Goal: Task Accomplishment & Management: Manage account settings

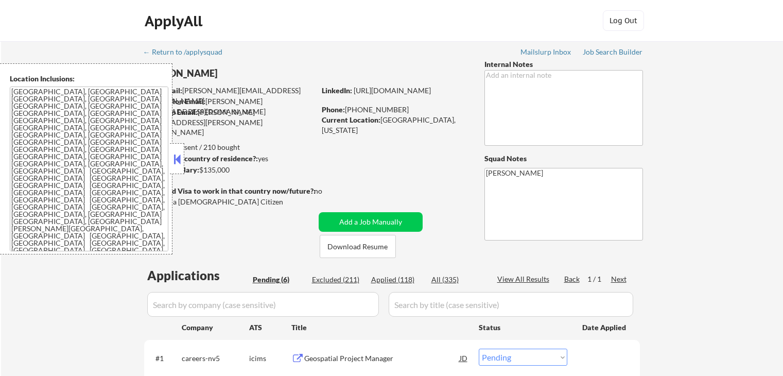
select select ""pending""
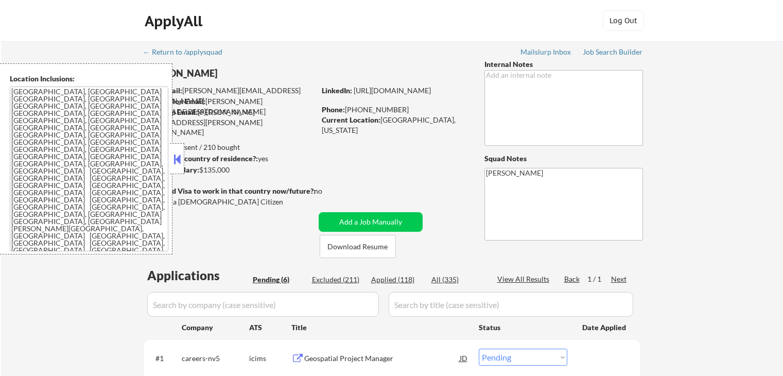
select select ""pending""
click at [180, 167] on div at bounding box center [177, 158] width 14 height 31
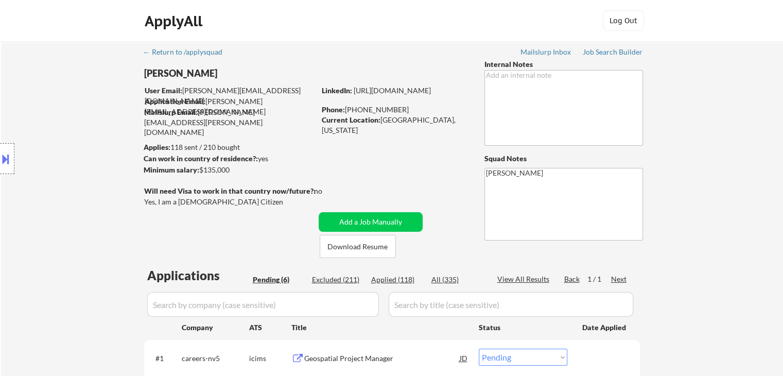
scroll to position [257, 0]
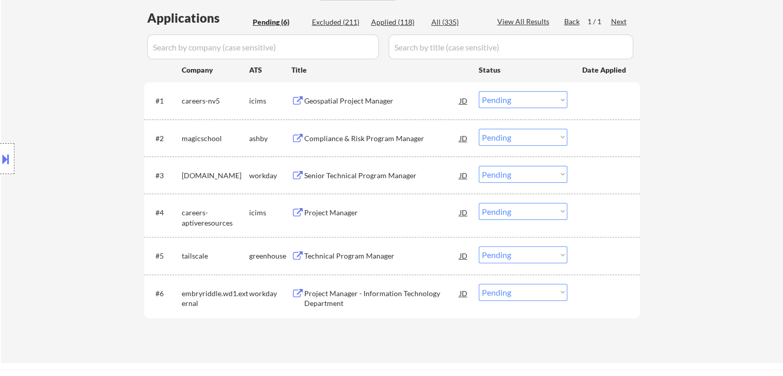
click at [339, 104] on div "Geospatial Project Manager" at bounding box center [381, 101] width 155 height 10
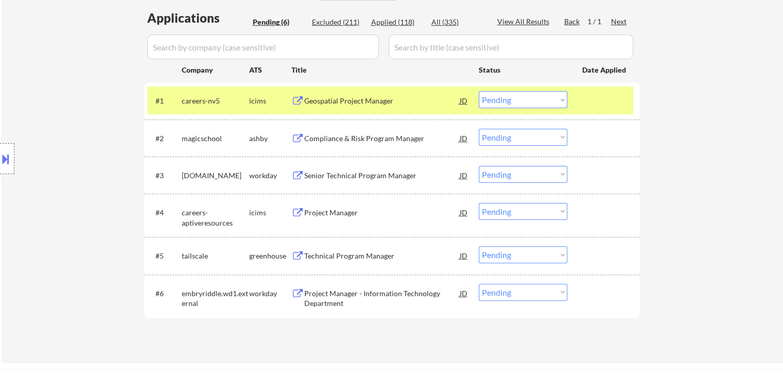
click at [340, 135] on div "Compliance & Risk Program Manager" at bounding box center [381, 138] width 155 height 10
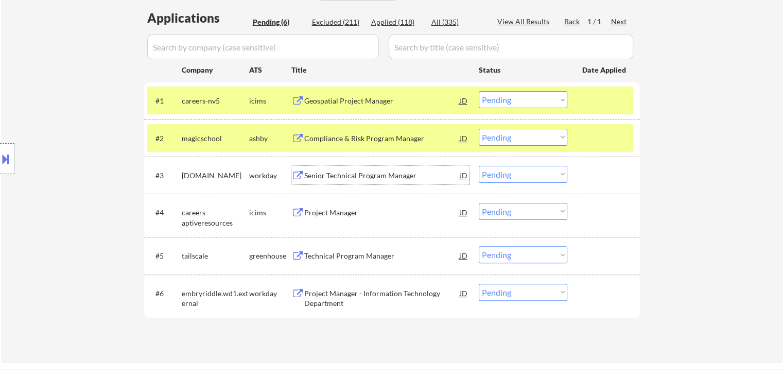
click at [341, 171] on div "Senior Technical Program Manager" at bounding box center [381, 175] width 155 height 10
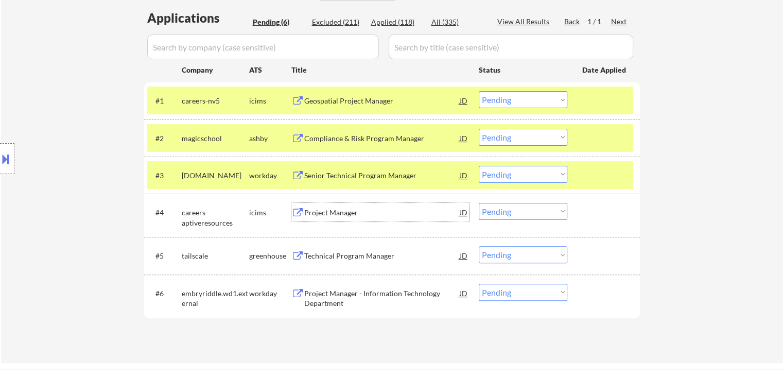
drag, startPoint x: 323, startPoint y: 213, endPoint x: 324, endPoint y: 250, distance: 37.6
click at [323, 213] on div "Project Manager" at bounding box center [381, 212] width 155 height 10
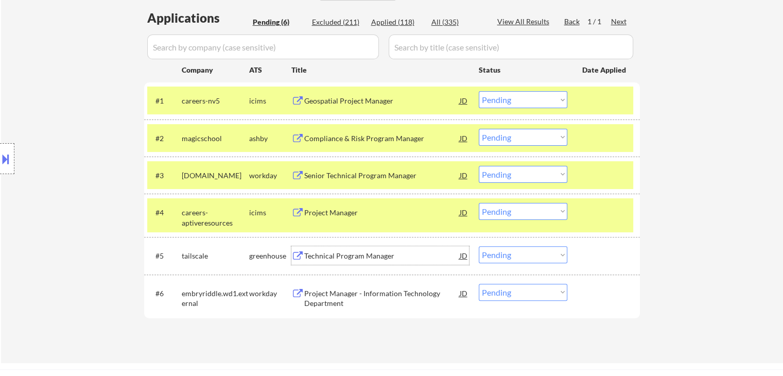
click at [324, 251] on div "Technical Program Manager" at bounding box center [381, 256] width 155 height 10
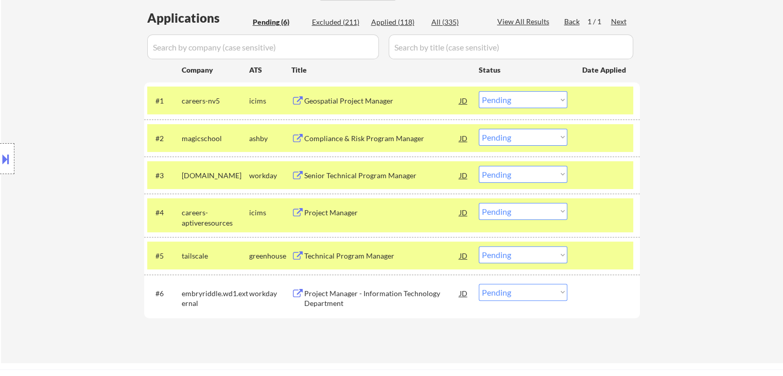
click at [318, 307] on div "Project Manager - Information Technology Department" at bounding box center [381, 298] width 155 height 20
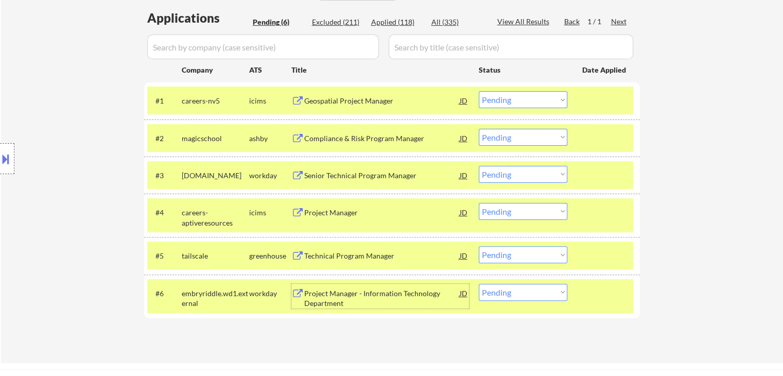
click at [487, 101] on select "Choose an option... Pending Applied Excluded (Questions) Excluded (Expired) Exc…" at bounding box center [523, 99] width 89 height 17
click at [479, 91] on select "Choose an option... Pending Applied Excluded (Questions) Excluded (Expired) Exc…" at bounding box center [523, 99] width 89 height 17
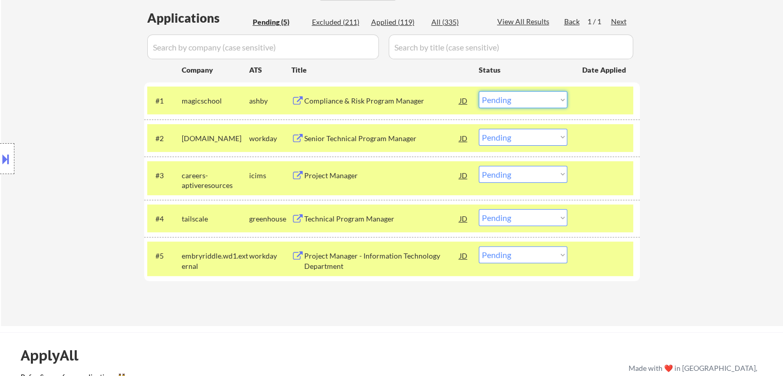
click at [554, 103] on select "Choose an option... Pending Applied Excluded (Questions) Excluded (Expired) Exc…" at bounding box center [523, 99] width 89 height 17
click at [479, 91] on select "Choose an option... Pending Applied Excluded (Questions) Excluded (Expired) Exc…" at bounding box center [523, 99] width 89 height 17
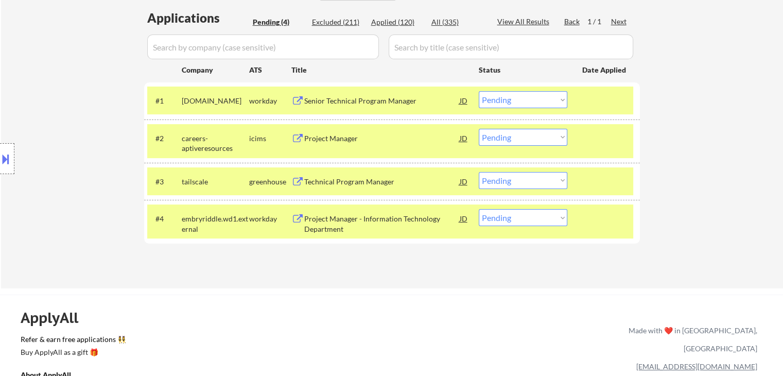
click at [525, 97] on select "Choose an option... Pending Applied Excluded (Questions) Excluded (Expired) Exc…" at bounding box center [523, 99] width 89 height 17
click at [479, 91] on select "Choose an option... Pending Applied Excluded (Questions) Excluded (Expired) Exc…" at bounding box center [523, 99] width 89 height 17
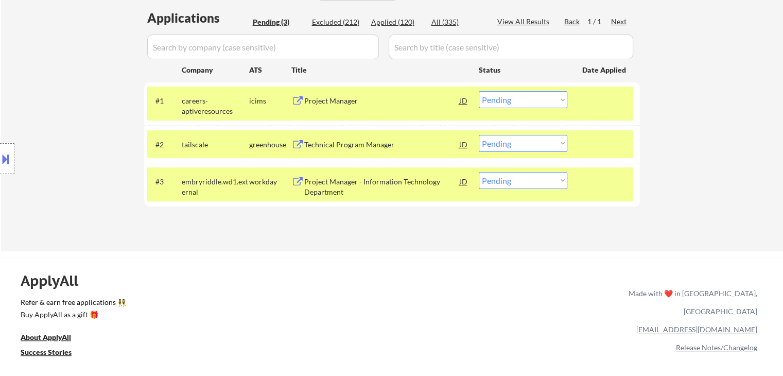
click at [506, 103] on select "Choose an option... Pending Applied Excluded (Questions) Excluded (Expired) Exc…" at bounding box center [523, 99] width 89 height 17
drag, startPoint x: 506, startPoint y: 103, endPoint x: 508, endPoint y: 111, distance: 7.4
click at [506, 103] on select "Choose an option... Pending Applied Excluded (Questions) Excluded (Expired) Exc…" at bounding box center [523, 99] width 89 height 17
click at [505, 102] on select "Choose an option... Pending Applied Excluded (Questions) Excluded (Expired) Exc…" at bounding box center [523, 99] width 89 height 17
click at [479, 91] on select "Choose an option... Pending Applied Excluded (Questions) Excluded (Expired) Exc…" at bounding box center [523, 99] width 89 height 17
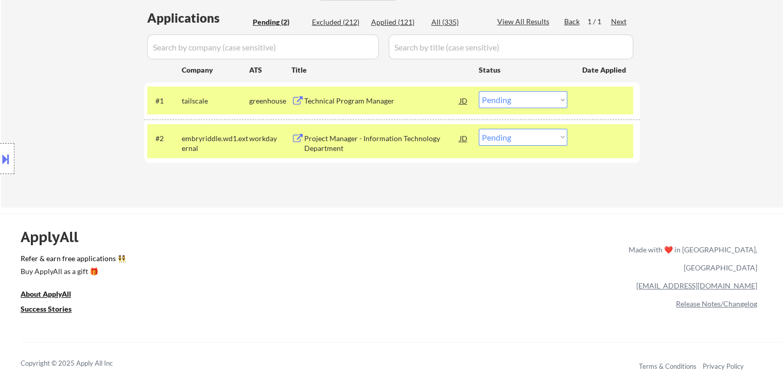
drag, startPoint x: 530, startPoint y: 98, endPoint x: 530, endPoint y: 105, distance: 6.7
click at [530, 98] on select "Choose an option... Pending Applied Excluded (Questions) Excluded (Expired) Exc…" at bounding box center [523, 99] width 89 height 17
click at [479, 91] on select "Choose an option... Pending Applied Excluded (Questions) Excluded (Expired) Exc…" at bounding box center [523, 99] width 89 height 17
drag, startPoint x: 251, startPoint y: 204, endPoint x: 358, endPoint y: 92, distance: 155.4
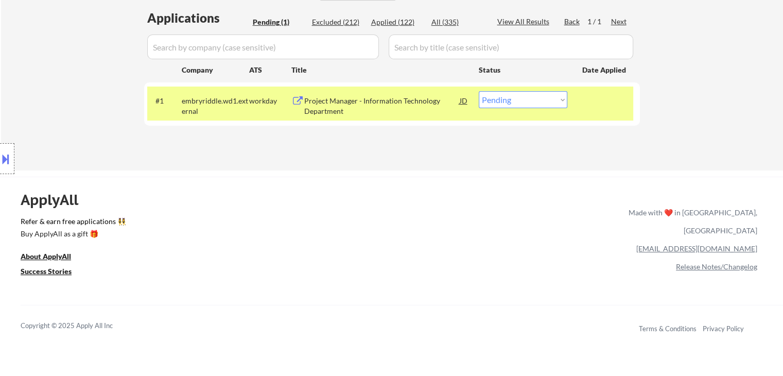
click at [533, 107] on select "Choose an option... Pending Applied Excluded (Questions) Excluded (Expired) Exc…" at bounding box center [523, 99] width 89 height 17
select select ""applied""
click at [479, 91] on select "Choose an option... Pending Applied Excluded (Questions) Excluded (Expired) Exc…" at bounding box center [523, 99] width 89 height 17
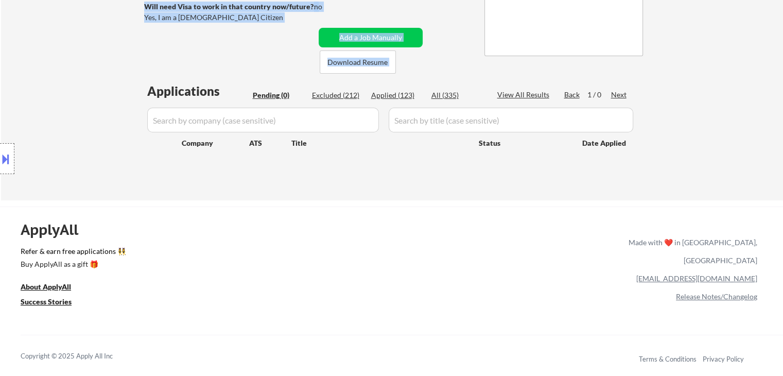
scroll to position [154, 0]
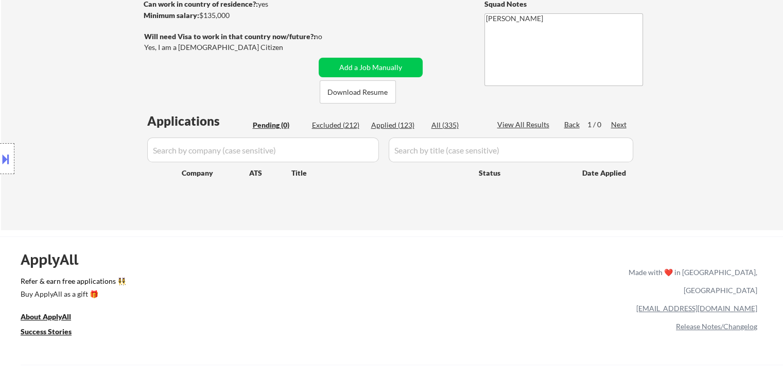
click at [73, 85] on div "Location Inclusions: [GEOGRAPHIC_DATA], [GEOGRAPHIC_DATA] [GEOGRAPHIC_DATA], [G…" at bounding box center [92, 158] width 184 height 191
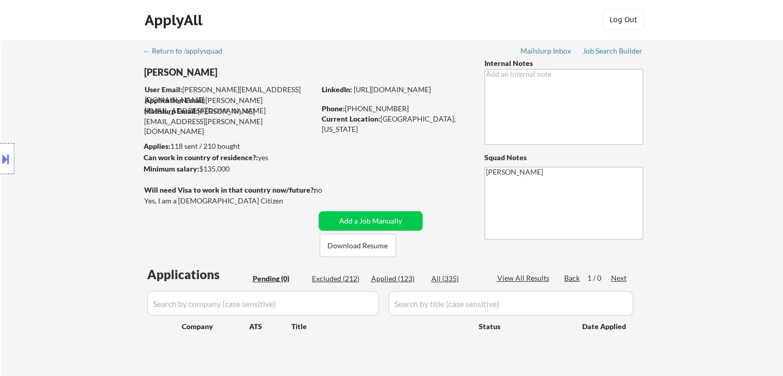
scroll to position [0, 0]
click at [58, 157] on div "Location Inclusions: [GEOGRAPHIC_DATA], [GEOGRAPHIC_DATA] [GEOGRAPHIC_DATA], [G…" at bounding box center [92, 158] width 184 height 191
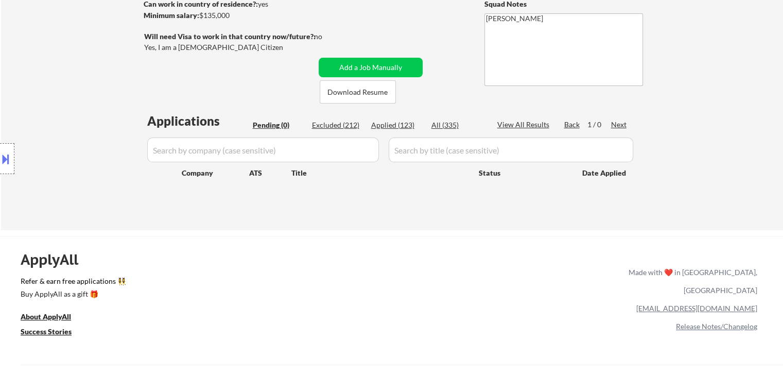
scroll to position [51, 0]
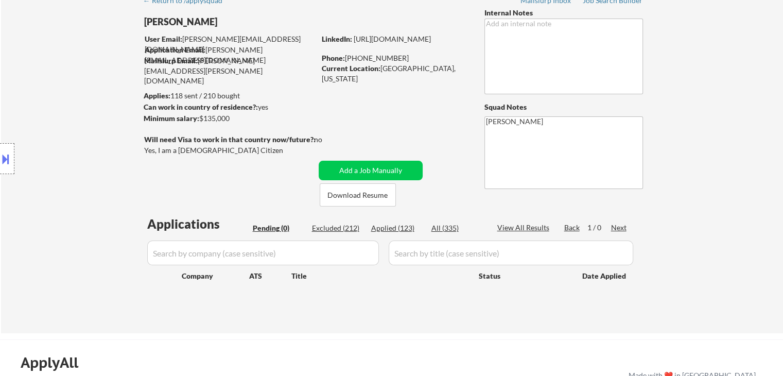
click at [387, 231] on div "Applied (123)" at bounding box center [396, 228] width 51 height 10
select select ""applied""
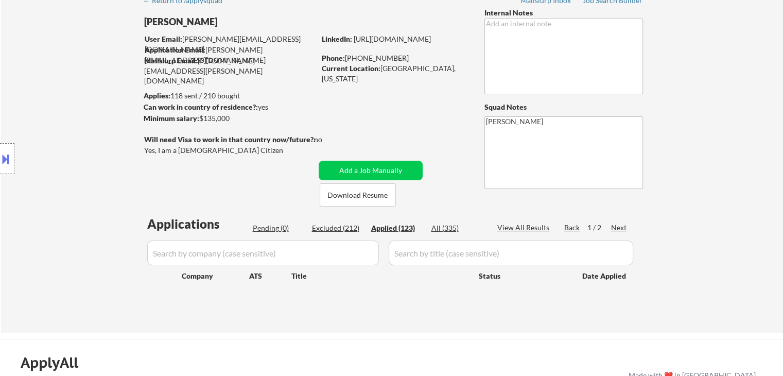
select select ""applied""
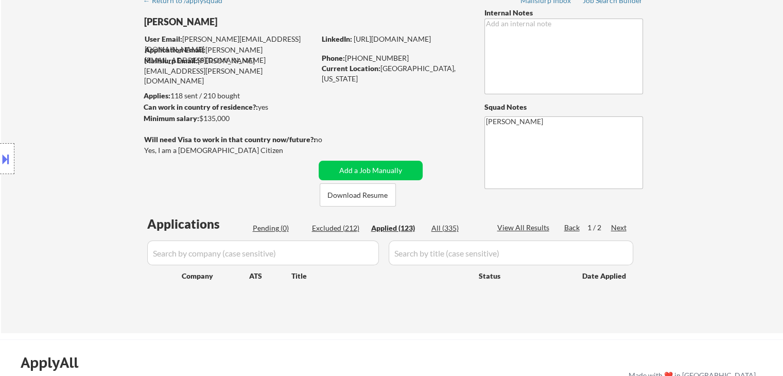
select select ""applied""
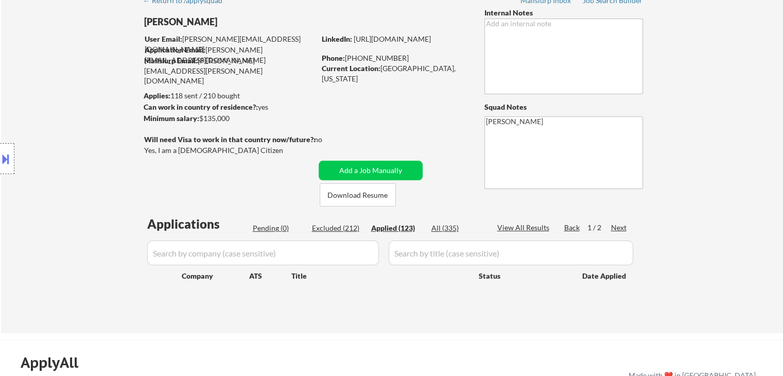
select select ""applied""
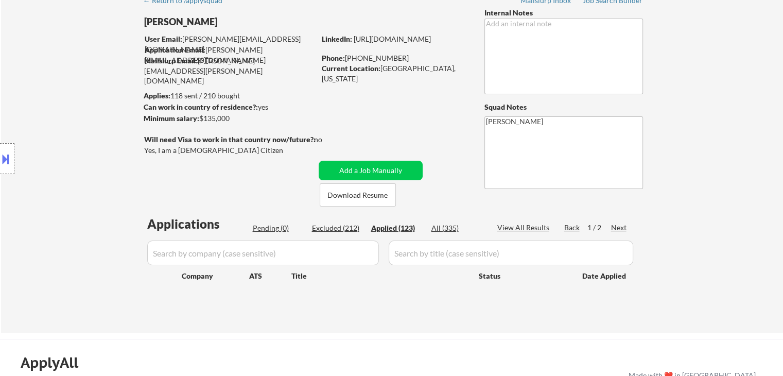
select select ""applied""
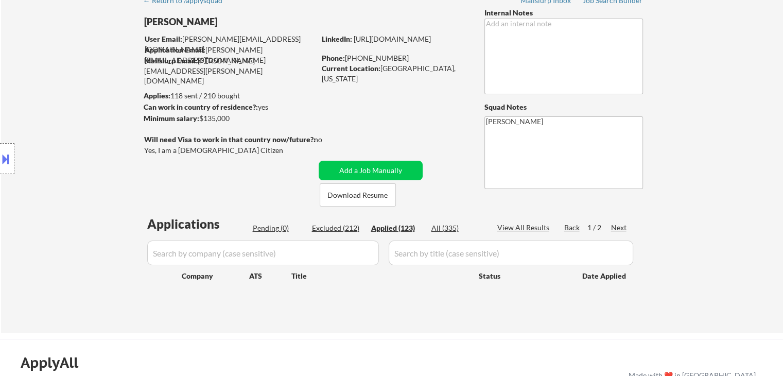
select select ""applied""
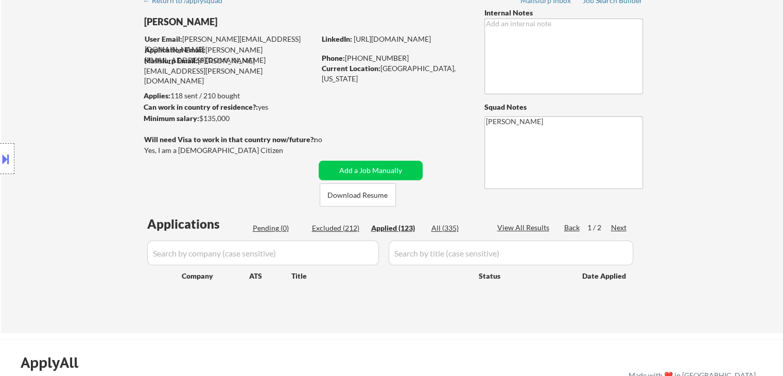
select select ""applied""
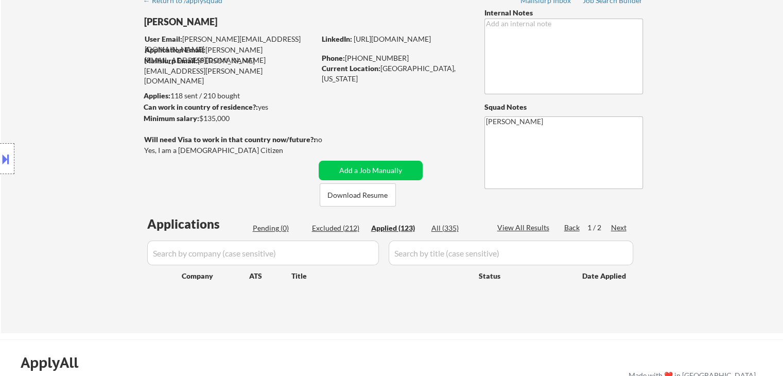
select select ""applied""
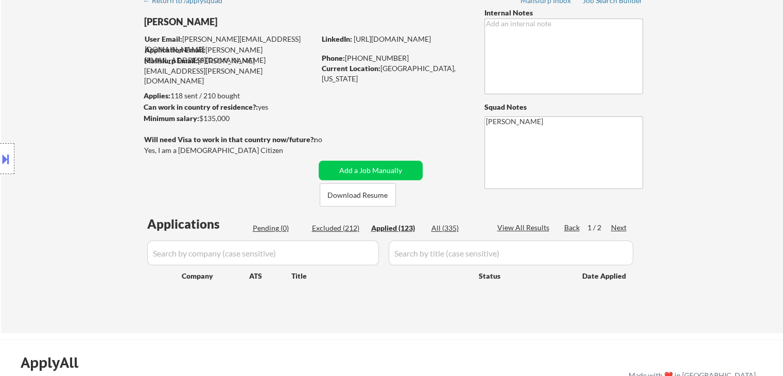
select select ""applied""
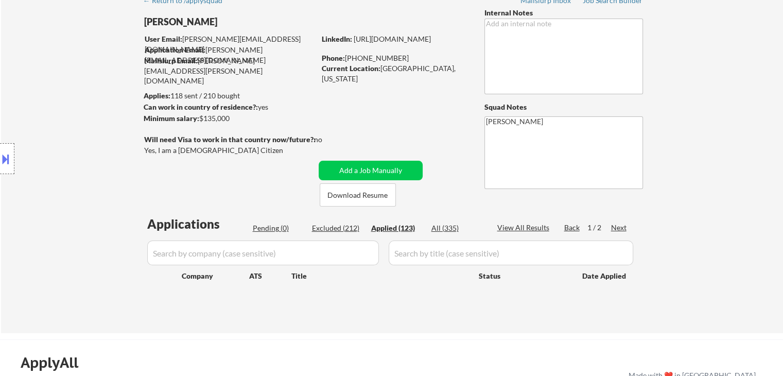
select select ""applied""
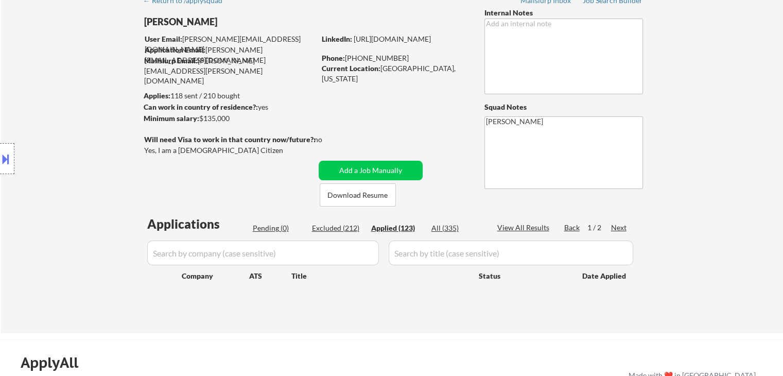
select select ""applied""
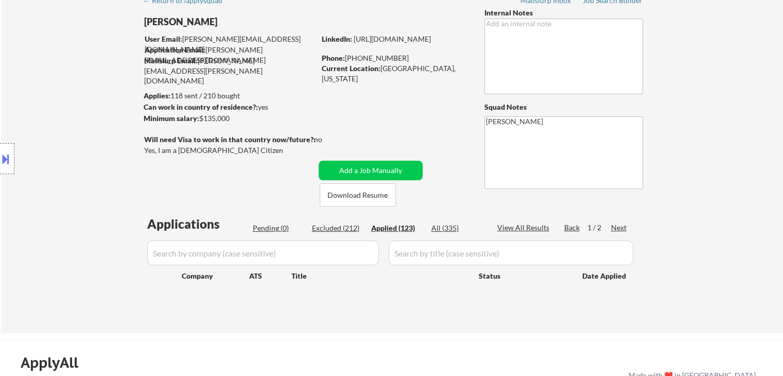
select select ""applied""
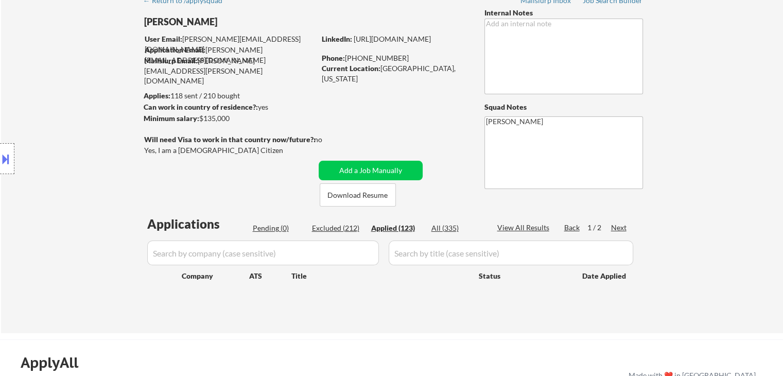
select select ""applied""
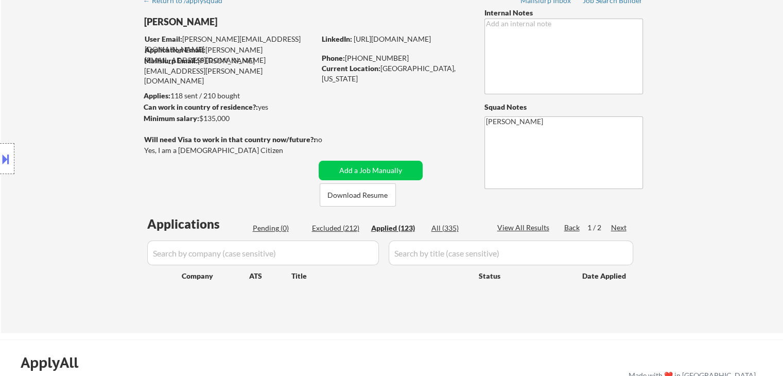
select select ""applied""
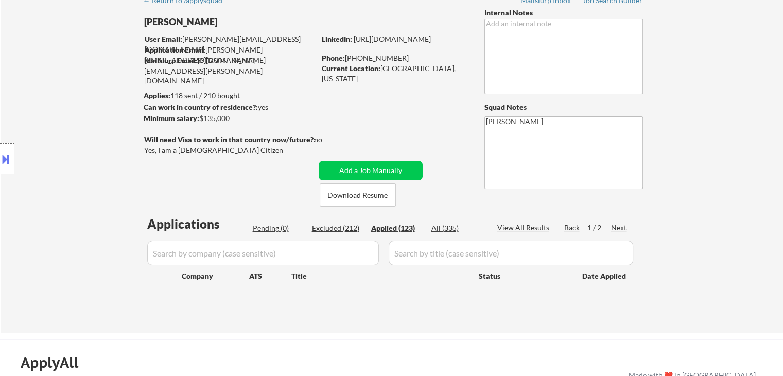
select select ""applied""
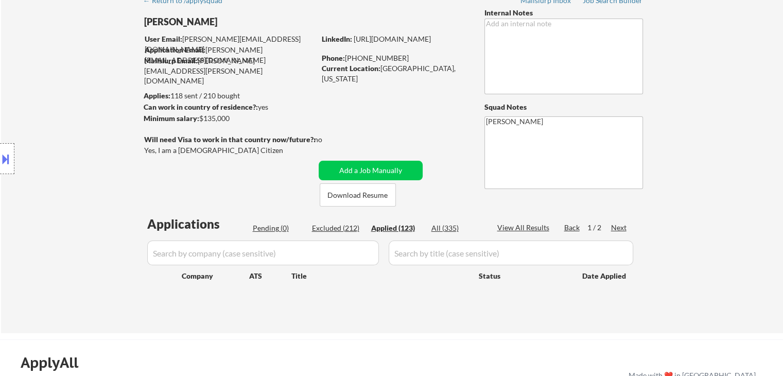
select select ""applied""
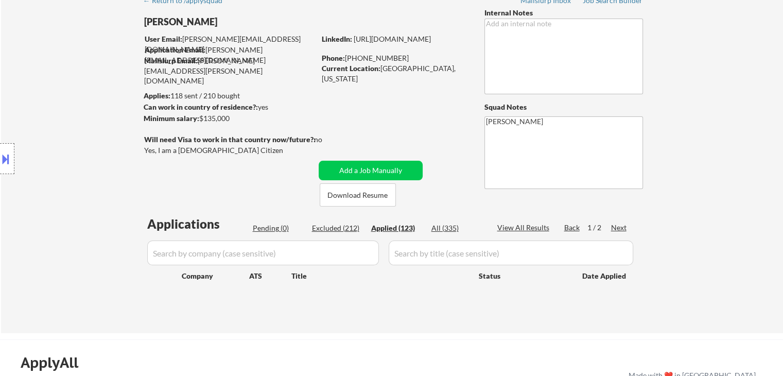
select select ""applied""
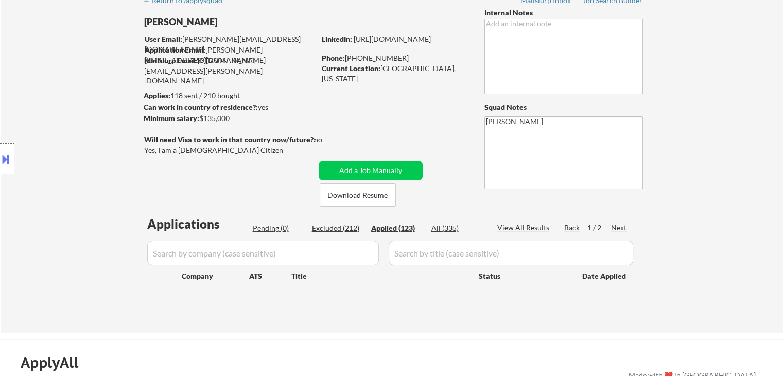
select select ""applied""
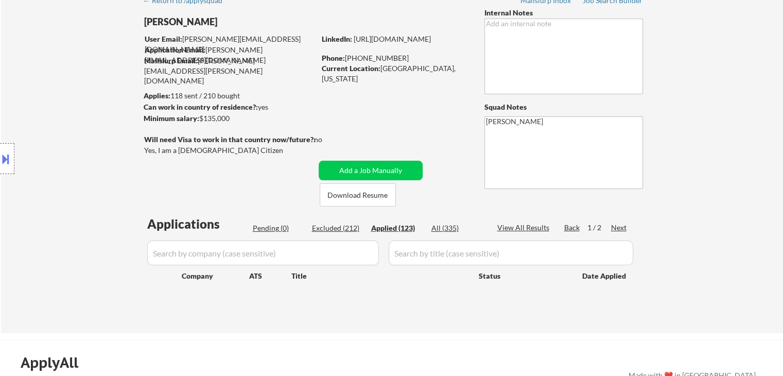
select select ""applied""
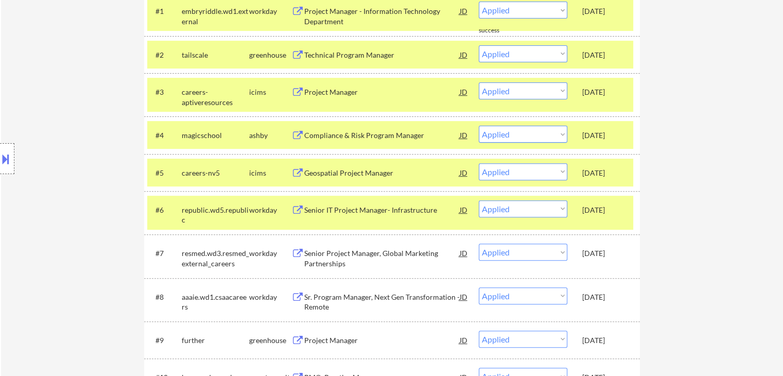
scroll to position [309, 0]
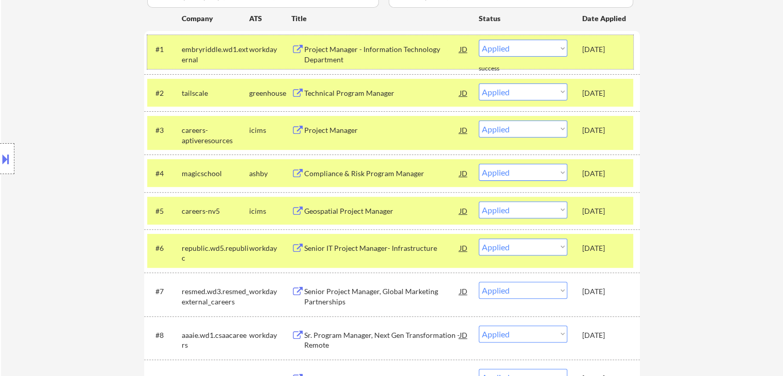
drag, startPoint x: 578, startPoint y: 52, endPoint x: 623, endPoint y: 51, distance: 44.3
click at [623, 51] on div "#1 embryriddle.wd1.external workday Project Manager - Information Technology De…" at bounding box center [390, 52] width 486 height 34
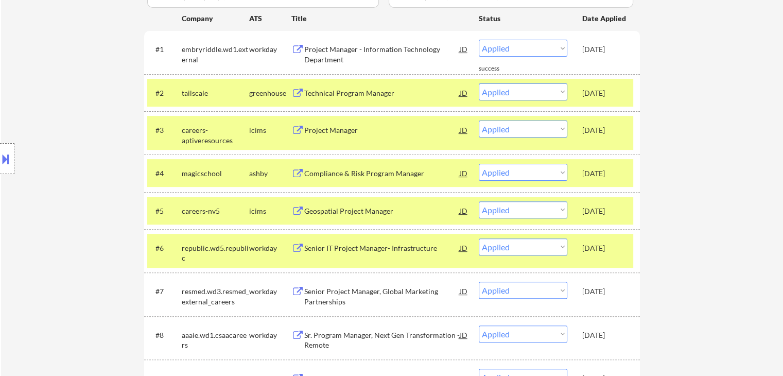
copy div "[DATE]"
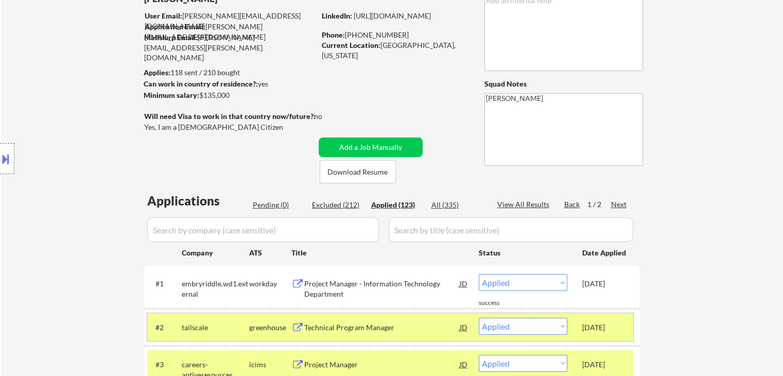
scroll to position [0, 0]
